Goal: Task Accomplishment & Management: Manage account settings

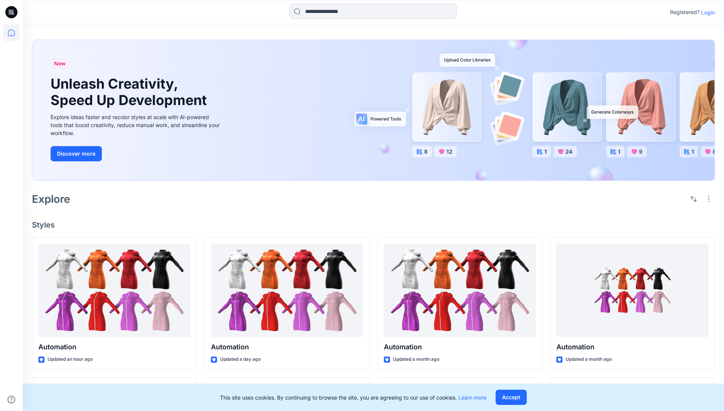
click at [706, 12] on p "Login" at bounding box center [709, 12] width 14 height 8
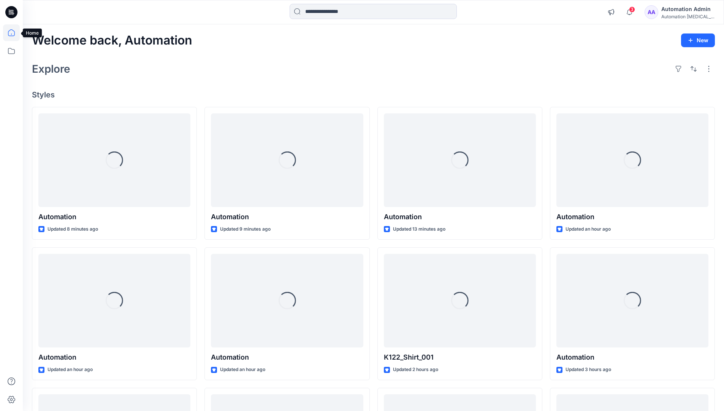
click at [14, 33] on icon at bounding box center [11, 32] width 7 height 7
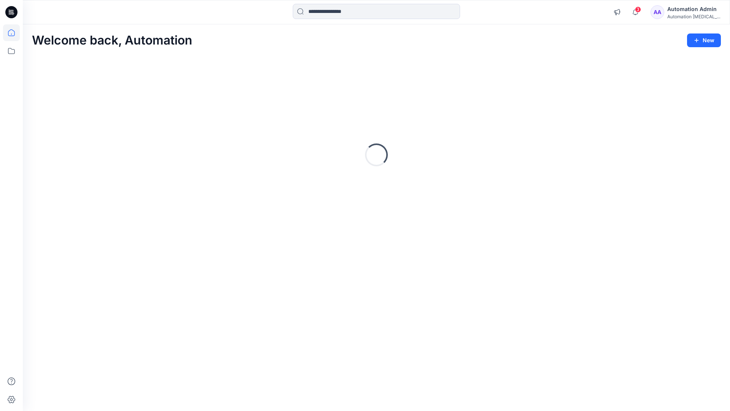
click at [688, 18] on div "Automation testim..." at bounding box center [693, 17] width 53 height 6
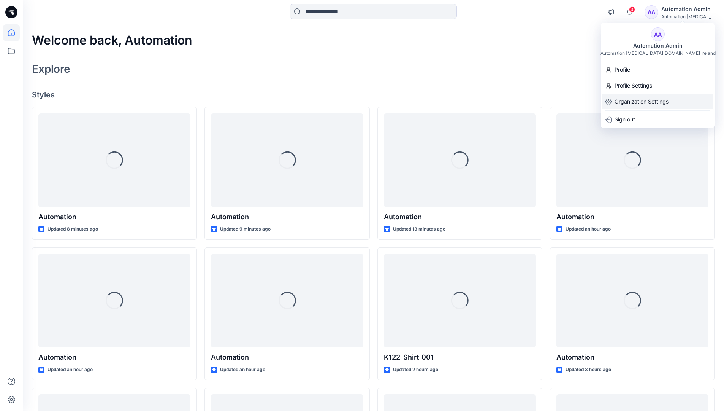
click at [654, 103] on p "Organization Settings" at bounding box center [642, 101] width 54 height 14
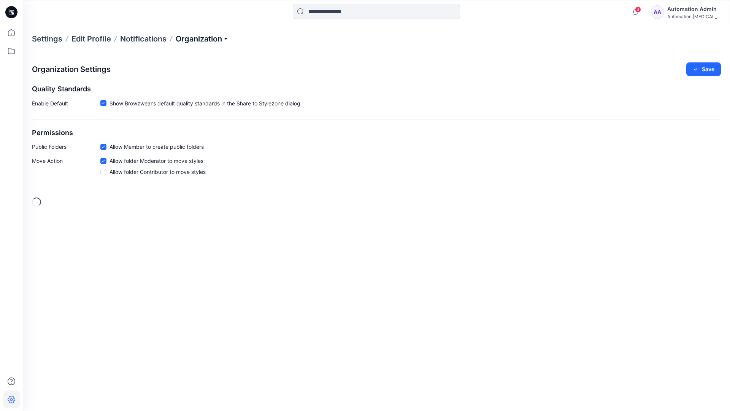
click at [222, 39] on p "Organization" at bounding box center [202, 38] width 53 height 11
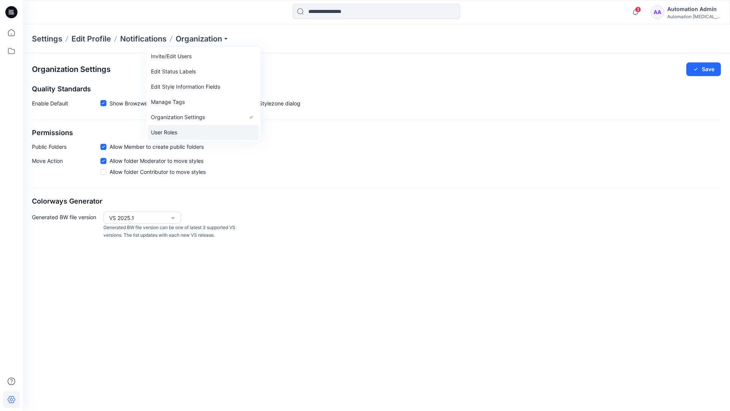
click at [206, 128] on link "User Roles" at bounding box center [203, 132] width 111 height 15
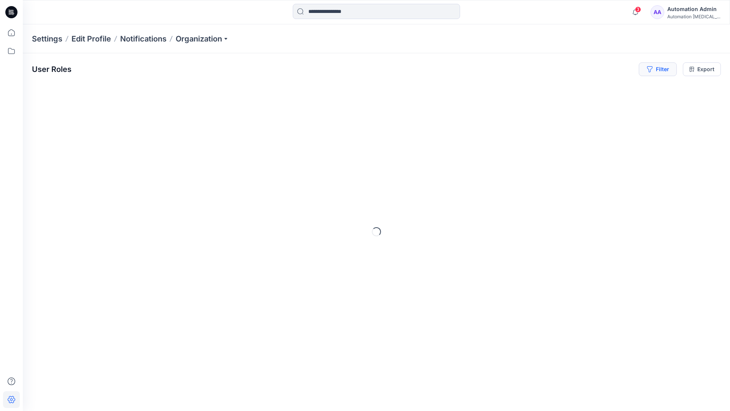
click at [661, 68] on button "Filter" at bounding box center [658, 69] width 38 height 14
click at [560, 89] on div at bounding box center [542, 90] width 78 height 10
type input "*****"
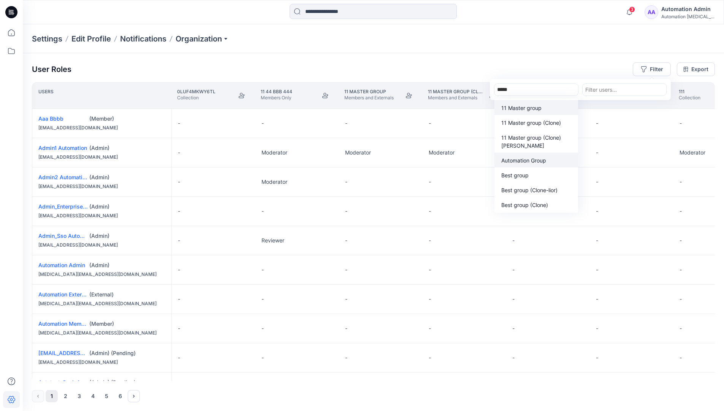
click at [540, 163] on p "Automation Group" at bounding box center [524, 160] width 45 height 8
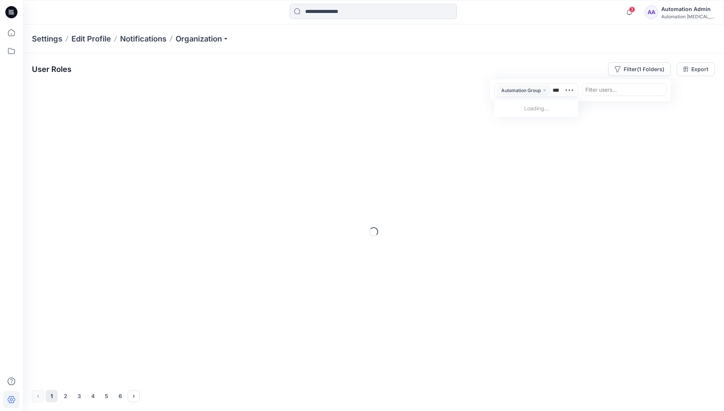
type input "******"
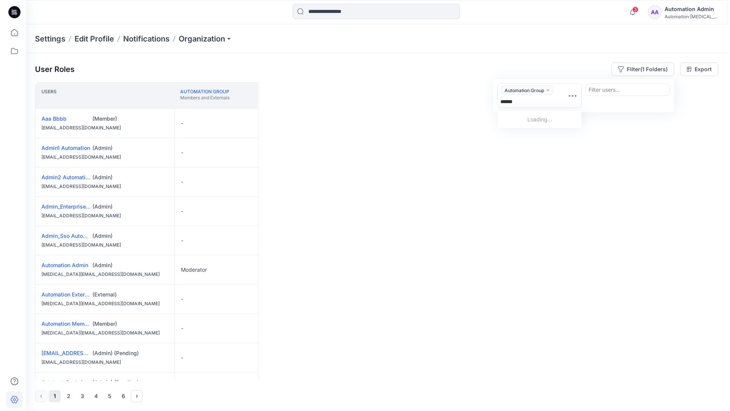
scroll to position [157, 0]
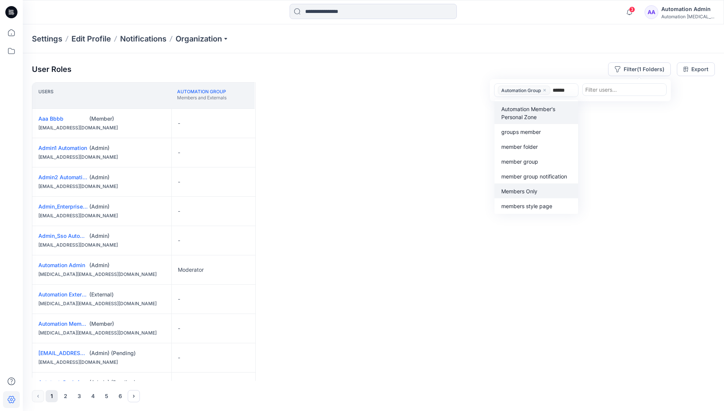
click at [535, 189] on p "Members Only" at bounding box center [520, 191] width 36 height 8
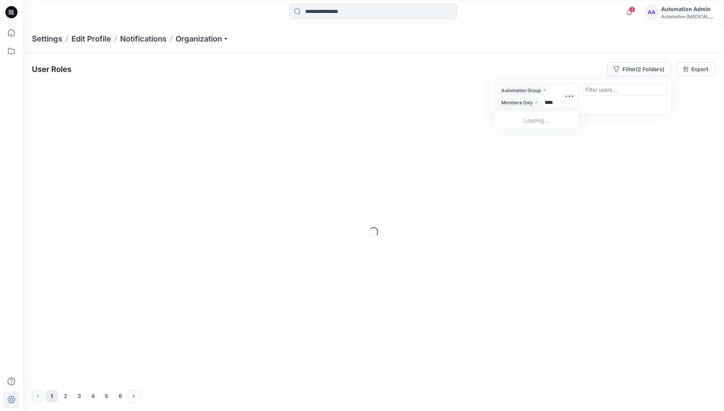
type input "*****"
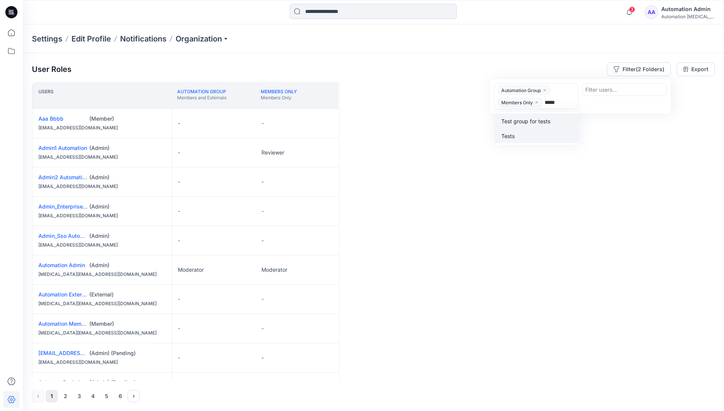
click at [538, 132] on div "Tests" at bounding box center [536, 135] width 75 height 9
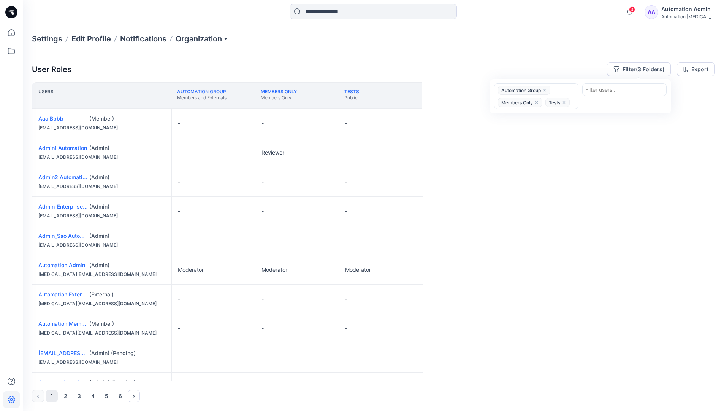
click at [519, 129] on div "Users Automation Group Members and Externals Members Only Members Only Tests Pu…" at bounding box center [373, 231] width 683 height 298
click at [635, 67] on button "Filter (3 Folders)" at bounding box center [639, 69] width 64 height 14
click at [546, 89] on icon "close" at bounding box center [545, 90] width 5 height 5
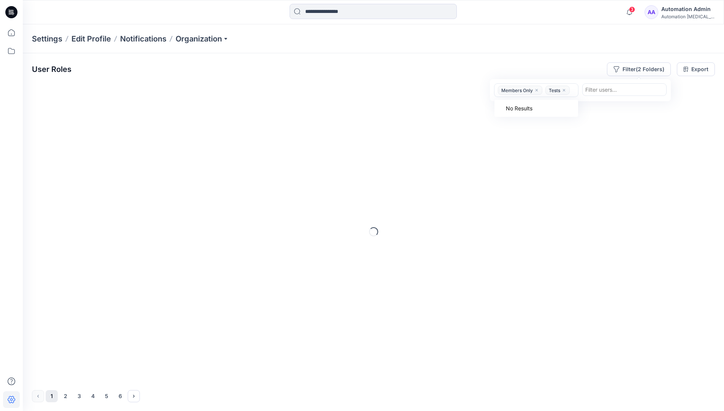
click at [539, 91] on icon "close" at bounding box center [537, 90] width 5 height 5
click at [517, 90] on icon "close" at bounding box center [517, 90] width 2 height 2
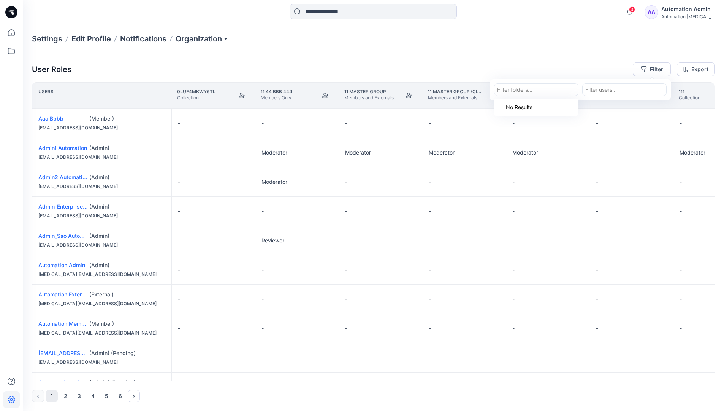
click at [615, 43] on div "Settings Edit Profile Notifications Organization" at bounding box center [374, 38] width 702 height 29
click at [560, 64] on div "User Roles Filter Export" at bounding box center [373, 69] width 683 height 14
click at [678, 12] on div "Automation Admin" at bounding box center [688, 9] width 53 height 9
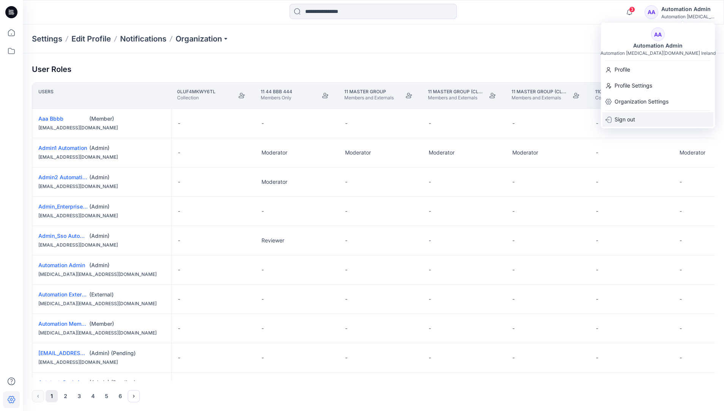
click at [647, 121] on div "Sign out" at bounding box center [658, 119] width 111 height 14
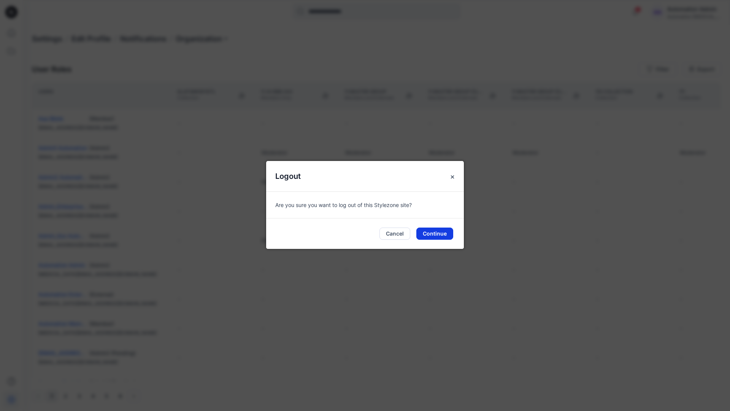
click at [443, 233] on button "Continue" at bounding box center [434, 233] width 37 height 12
